Goal: Task Accomplishment & Management: Use online tool/utility

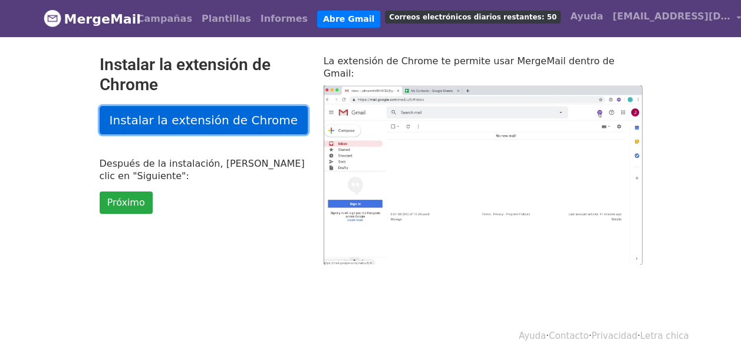
click at [245, 117] on link "Instalar la extensión de Chrome" at bounding box center [204, 120] width 208 height 28
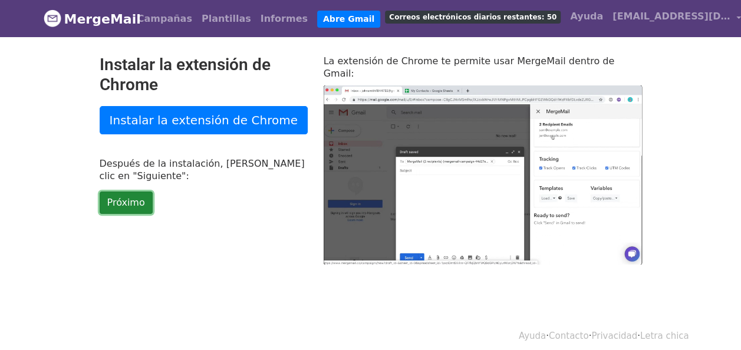
click at [125, 202] on link "Próximo" at bounding box center [126, 203] width 53 height 22
type input "79.41"
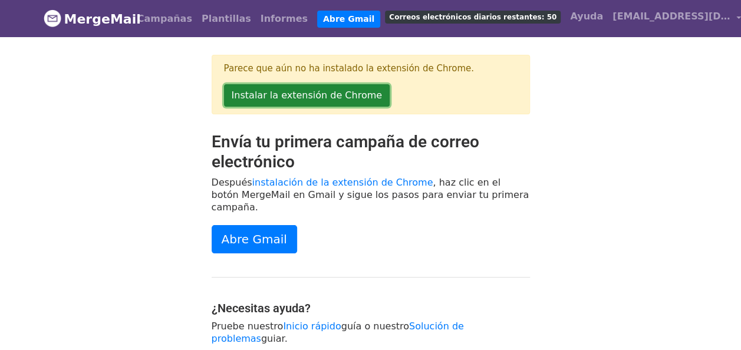
click at [295, 98] on link "Instalar la extensión de Chrome" at bounding box center [307, 95] width 166 height 22
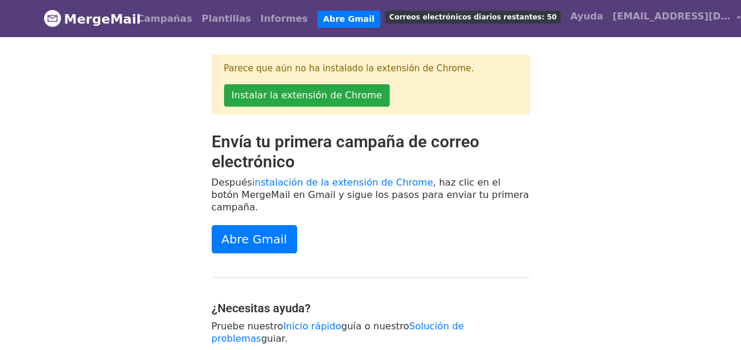
click at [558, 202] on div "Envía tu primera campaña de correo electrónico Después instalación de la extens…" at bounding box center [371, 244] width 672 height 225
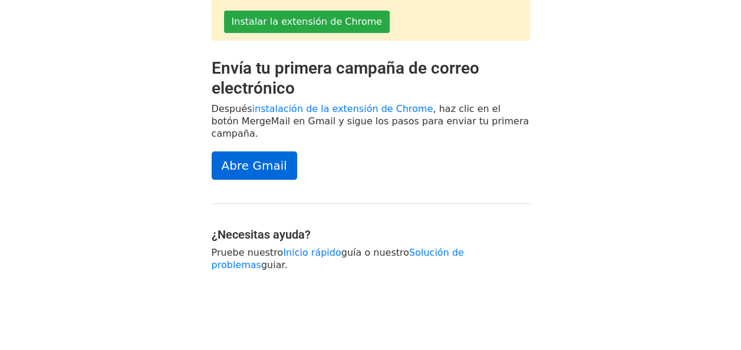
scroll to position [75, 0]
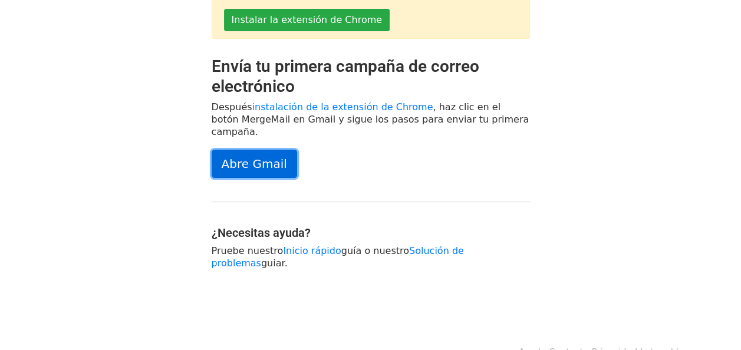
click at [255, 150] on link "Abre Gmail" at bounding box center [254, 164] width 85 height 28
